Goal: Navigation & Orientation: Find specific page/section

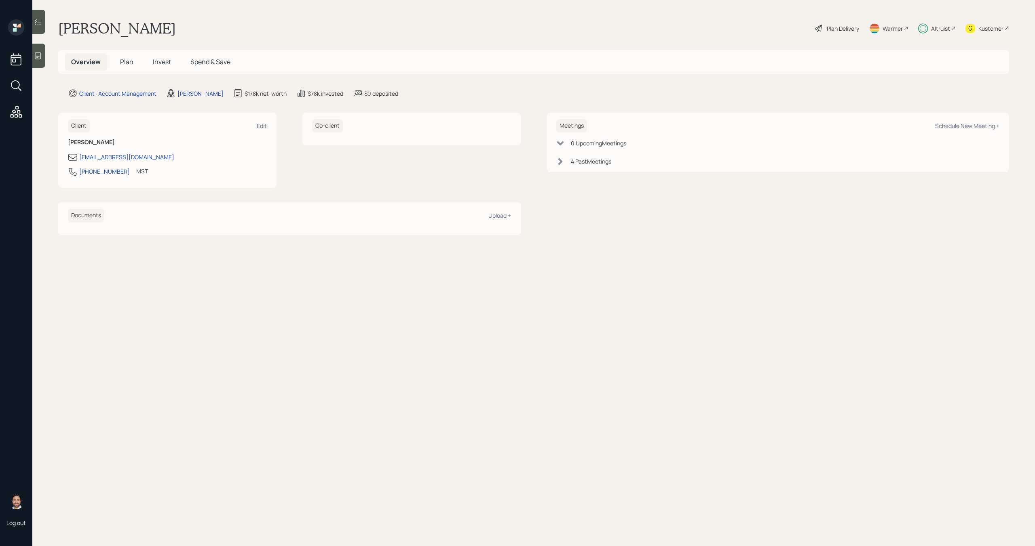
click at [943, 30] on div "Altruist" at bounding box center [940, 28] width 19 height 8
